Goal: Information Seeking & Learning: Learn about a topic

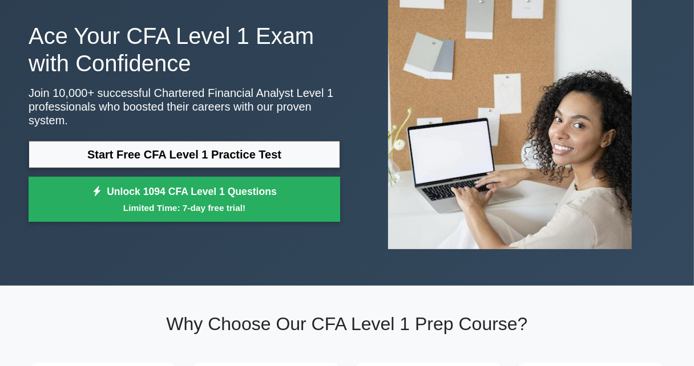
scroll to position [77, 0]
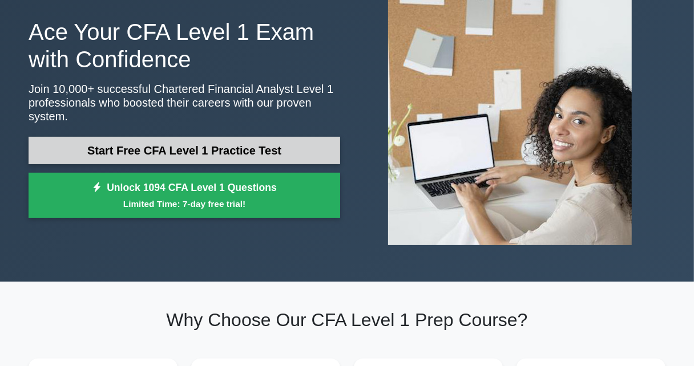
click at [273, 137] on link "Start Free CFA Level 1 Practice Test" at bounding box center [185, 150] width 312 height 27
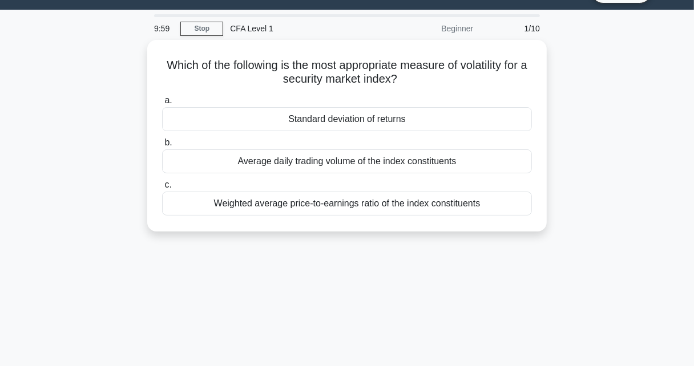
scroll to position [32, 0]
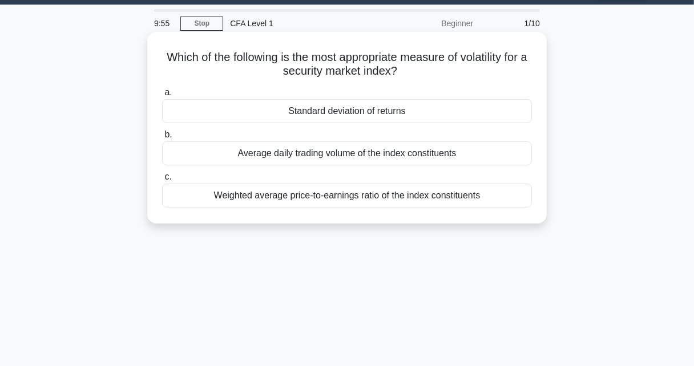
click at [387, 111] on div "Standard deviation of returns" at bounding box center [347, 111] width 370 height 24
click at [162, 96] on input "a. Standard deviation of returns" at bounding box center [162, 92] width 0 height 7
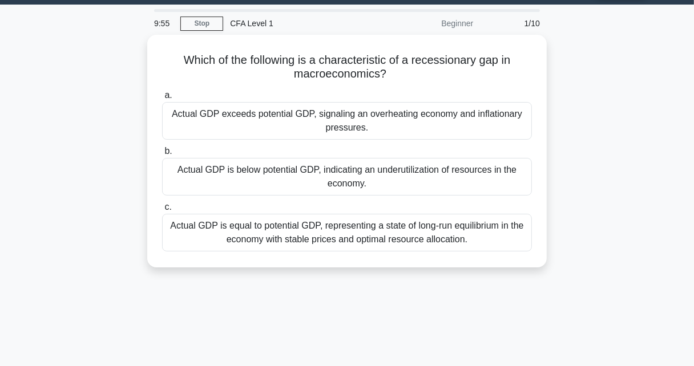
scroll to position [0, 0]
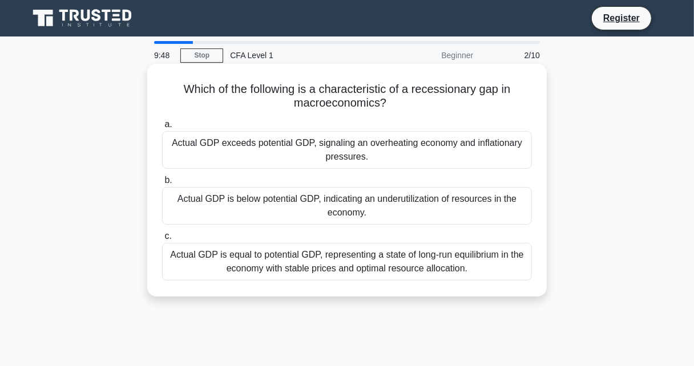
click at [378, 201] on div "Actual GDP is below potential GDP, indicating an underutilization of resources …" at bounding box center [347, 206] width 370 height 38
click at [162, 184] on input "b. Actual GDP is below potential GDP, indicating an underutilization of resourc…" at bounding box center [162, 180] width 0 height 7
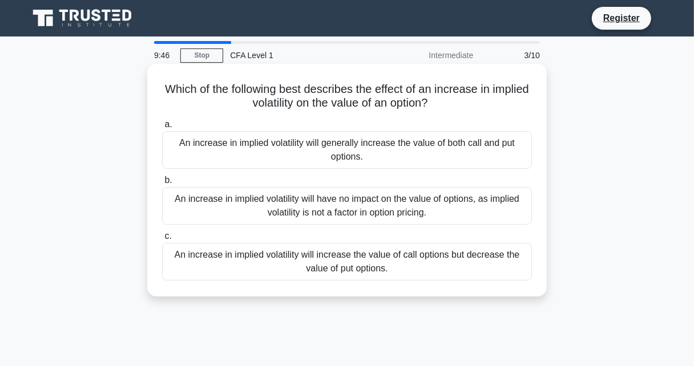
click at [395, 168] on div "An increase in implied volatility will generally increase the value of both cal…" at bounding box center [347, 150] width 370 height 38
click at [162, 128] on input "a. An increase in implied volatility will generally increase the value of both …" at bounding box center [162, 124] width 0 height 7
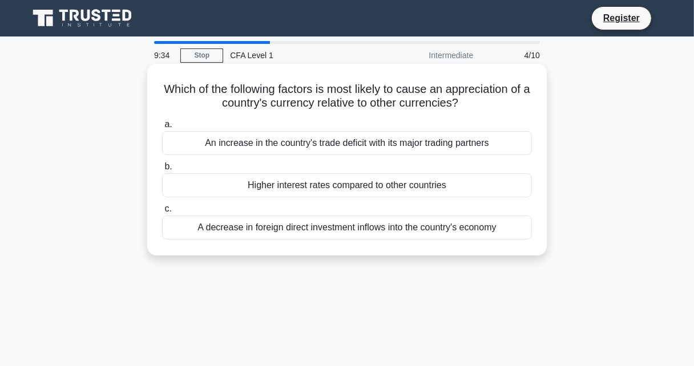
click at [345, 152] on div "An increase in the country's trade deficit with its major trading partners" at bounding box center [347, 143] width 370 height 24
click at [162, 128] on input "a. An increase in the country's trade deficit with its major trading partners" at bounding box center [162, 124] width 0 height 7
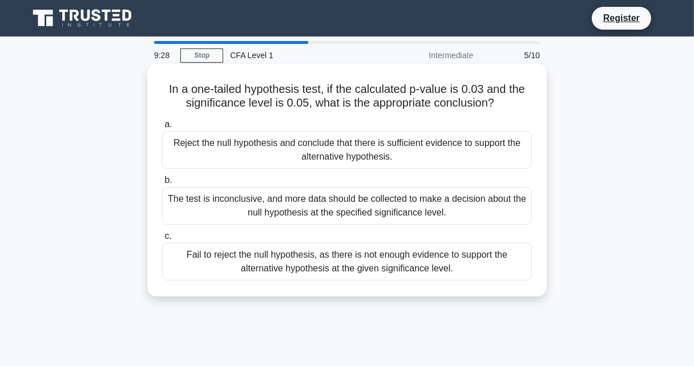
click at [324, 219] on div "The test is inconclusive, and more data should be collected to make a decision …" at bounding box center [347, 206] width 370 height 38
click at [162, 184] on input "b. The test is inconclusive, and more data should be collected to make a decisi…" at bounding box center [162, 180] width 0 height 7
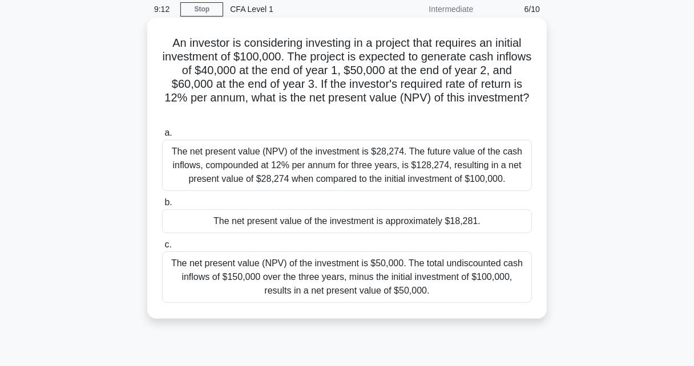
scroll to position [48, 0]
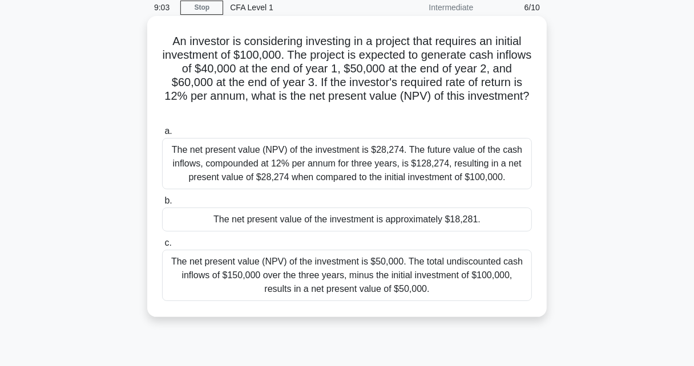
click at [356, 178] on div "The net present value (NPV) of the investment is $28,274. The future value of t…" at bounding box center [347, 163] width 370 height 51
click at [162, 135] on input "a. The net present value (NPV) of the investment is $28,274. The future value o…" at bounding box center [162, 131] width 0 height 7
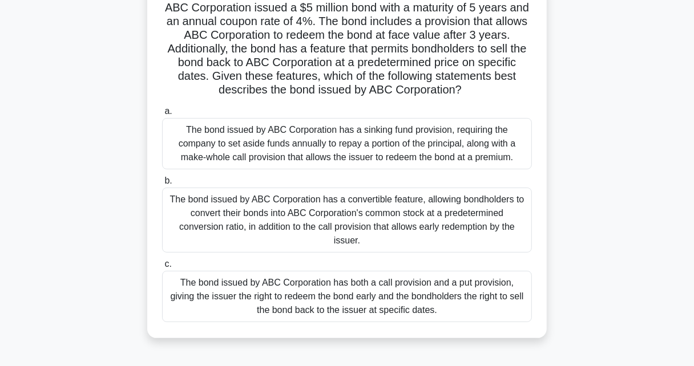
scroll to position [82, 0]
click at [353, 221] on div "The bond issued by ABC Corporation has a convertible feature, allowing bondhold…" at bounding box center [347, 219] width 370 height 65
click at [162, 184] on input "b. The bond issued by ABC Corporation has a convertible feature, allowing bondh…" at bounding box center [162, 180] width 0 height 7
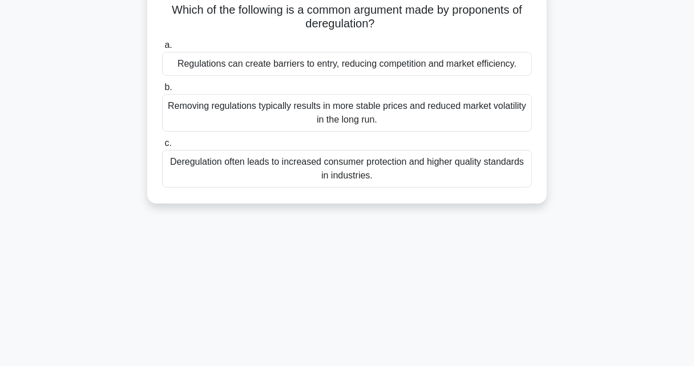
scroll to position [0, 0]
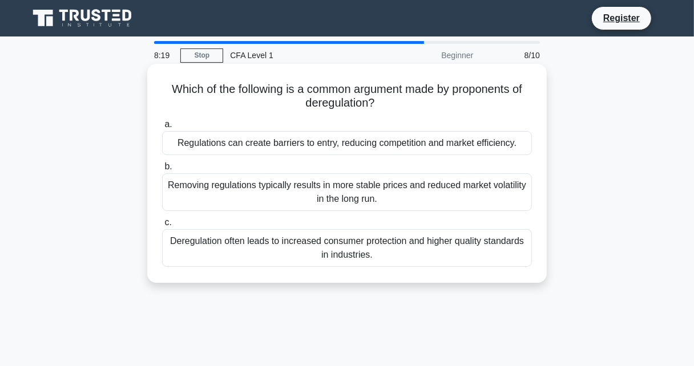
click at [411, 144] on div "Regulations can create barriers to entry, reducing competition and market effic…" at bounding box center [347, 143] width 370 height 24
click at [162, 128] on input "a. Regulations can create barriers to entry, reducing competition and market ef…" at bounding box center [162, 124] width 0 height 7
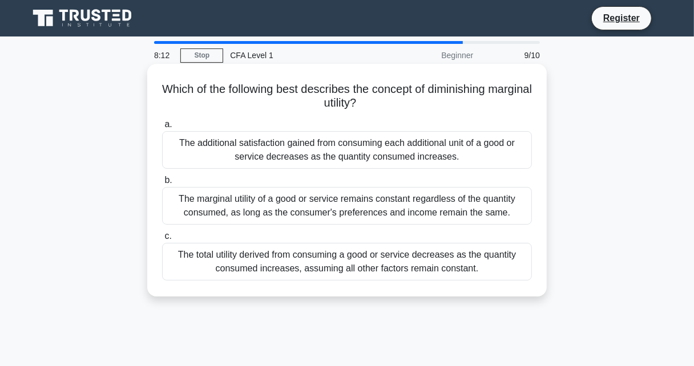
click at [313, 212] on div "The marginal utility of a good or service remains constant regardless of the qu…" at bounding box center [347, 206] width 370 height 38
click at [162, 184] on input "b. The marginal utility of a good or service remains constant regardless of the…" at bounding box center [162, 180] width 0 height 7
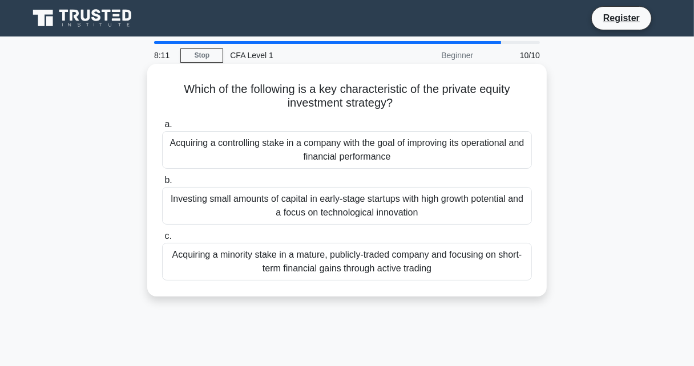
click at [352, 153] on div "Acquiring a controlling stake in a company with the goal of improving its opera…" at bounding box center [347, 150] width 370 height 38
click at [162, 128] on input "a. Acquiring a controlling stake in a company with the goal of improving its op…" at bounding box center [162, 124] width 0 height 7
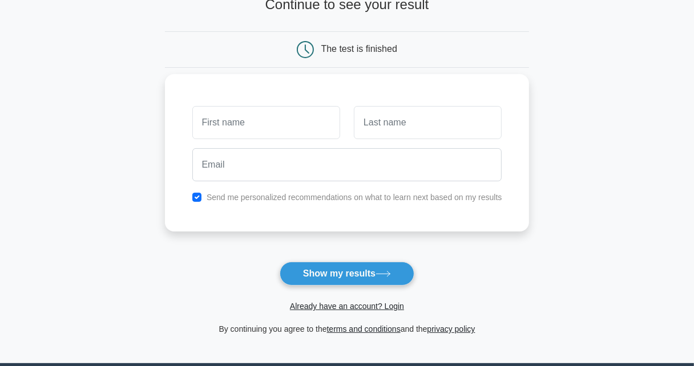
scroll to position [84, 0]
type input "jnjx"
click at [389, 119] on input "text" at bounding box center [428, 122] width 148 height 33
type input "eyuh"
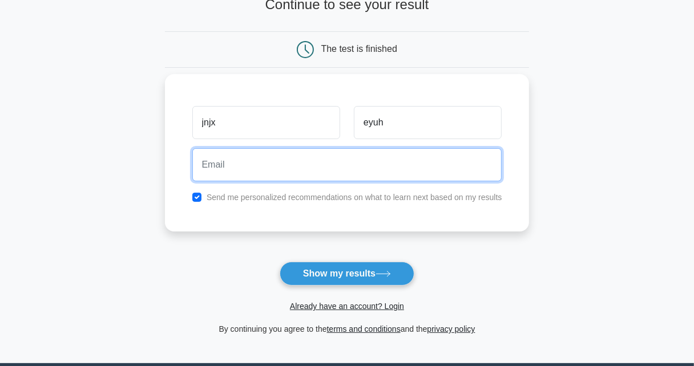
click at [337, 161] on input "email" at bounding box center [347, 164] width 310 height 33
type input "sidhu22262010@gmail.com"
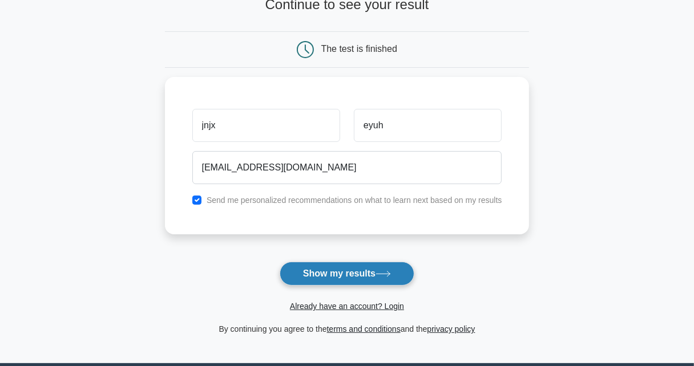
click at [365, 277] on button "Show my results" at bounding box center [347, 274] width 135 height 24
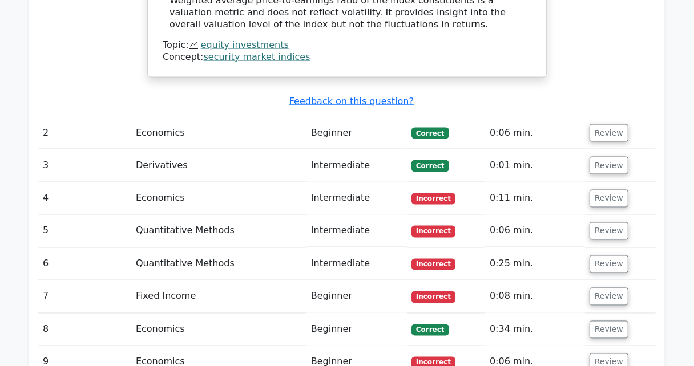
scroll to position [1332, 0]
